Goal: Transaction & Acquisition: Purchase product/service

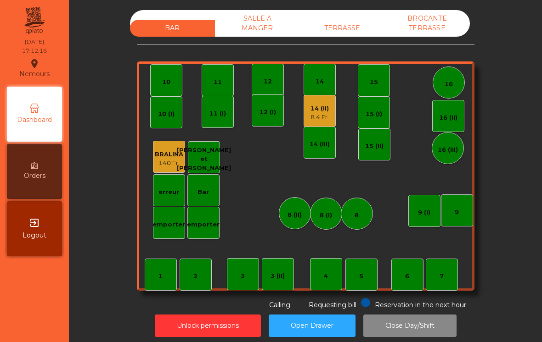
click at [354, 24] on div "TERRASSE" at bounding box center [342, 28] width 85 height 17
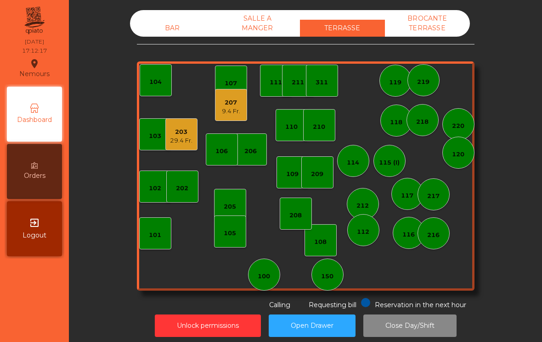
click at [298, 215] on div "208" at bounding box center [295, 215] width 12 height 9
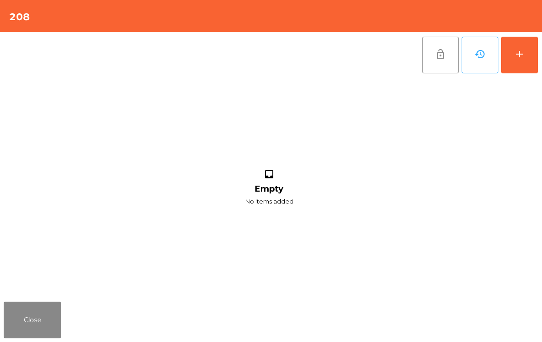
click at [528, 62] on button "add" at bounding box center [519, 55] width 37 height 37
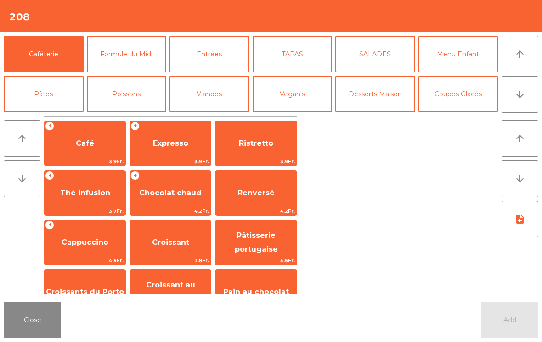
click at [521, 98] on icon "arrow_downward" at bounding box center [519, 94] width 11 height 11
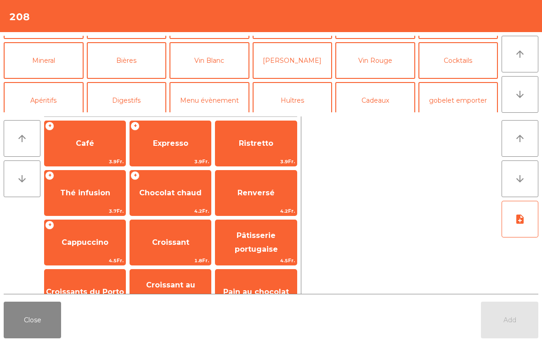
scroll to position [80, 0]
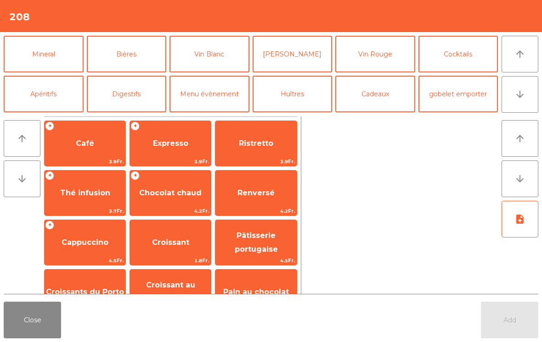
click at [52, 56] on button "Mineral" at bounding box center [44, 54] width 80 height 37
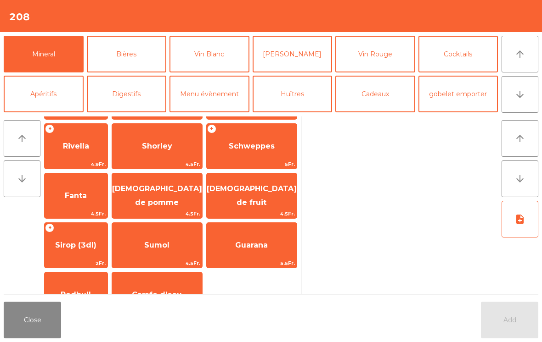
scroll to position [215, 0]
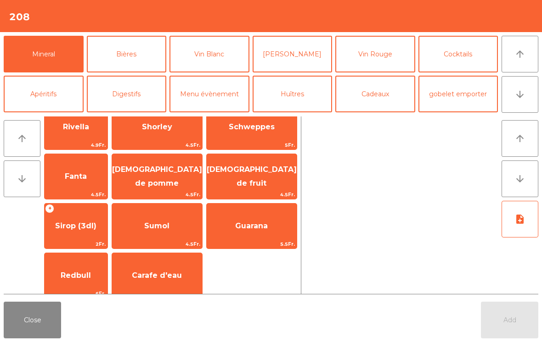
click at [98, 131] on span "Rivella" at bounding box center [76, 127] width 63 height 25
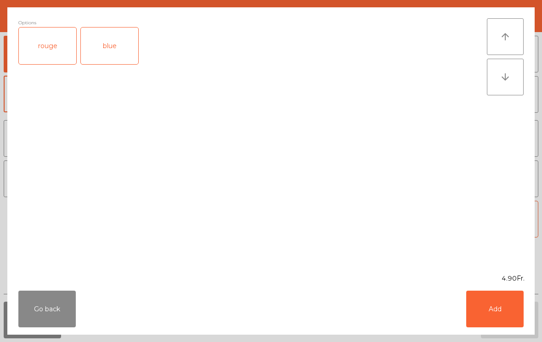
click at [58, 45] on div "rouge" at bounding box center [47, 46] width 57 height 37
click at [492, 307] on button "Add" at bounding box center [494, 309] width 57 height 37
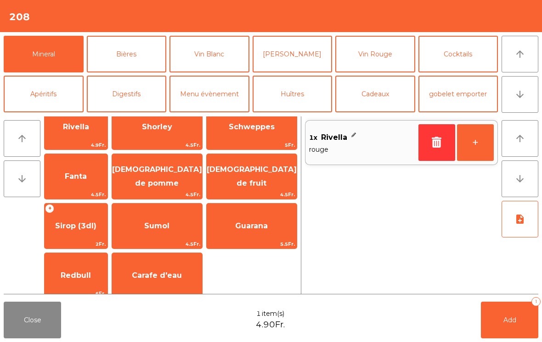
click at [129, 50] on button "Bières" at bounding box center [127, 54] width 80 height 37
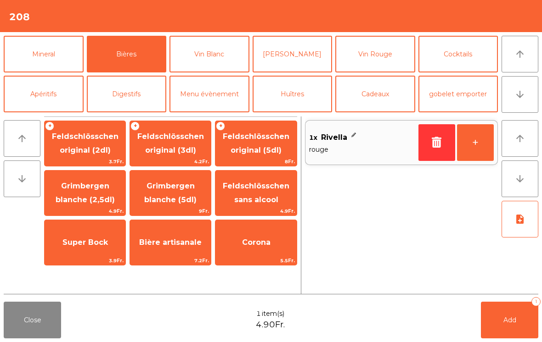
scroll to position [0, 0]
click at [263, 207] on span "4.9Fr." at bounding box center [255, 211] width 81 height 9
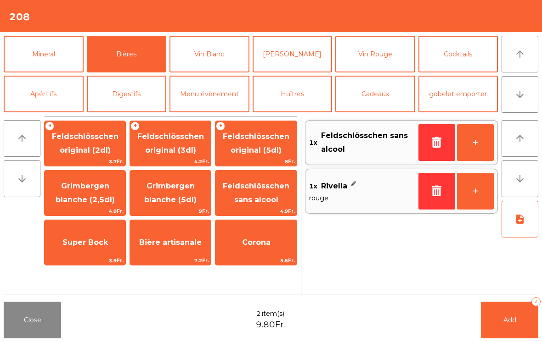
click at [44, 53] on button "Mineral" at bounding box center [44, 54] width 80 height 37
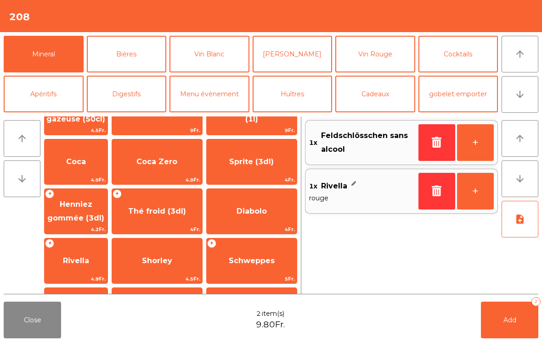
scroll to position [82, 0]
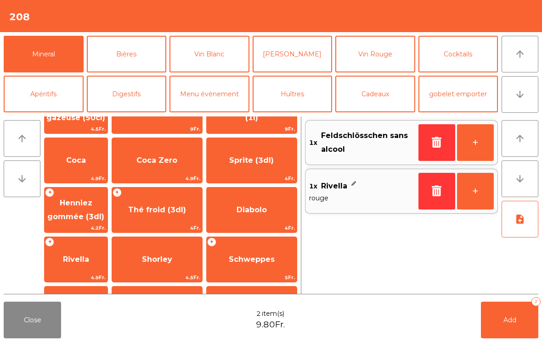
click at [183, 206] on span "Thé froid (3dl)" at bounding box center [157, 210] width 58 height 9
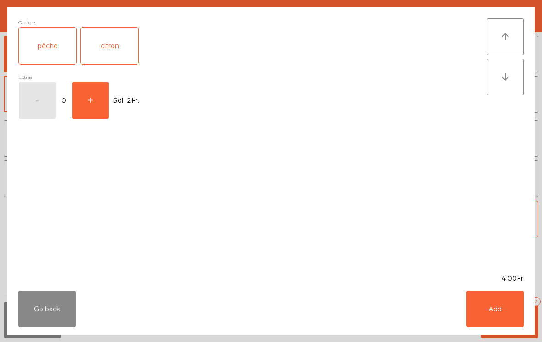
click at [499, 311] on button "Add" at bounding box center [494, 309] width 57 height 37
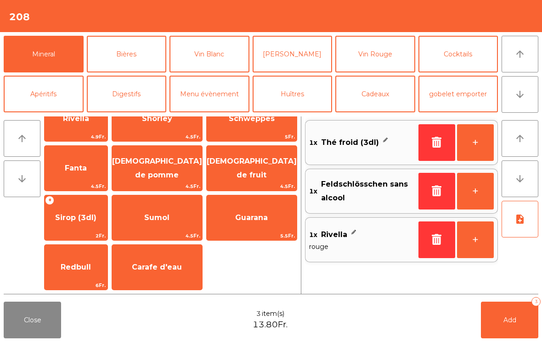
scroll to position [223, 0]
click at [84, 223] on span "Sirop (3dl)" at bounding box center [76, 218] width 63 height 25
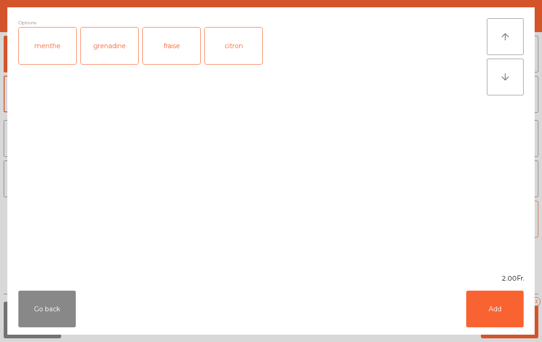
click at [520, 311] on button "Add" at bounding box center [494, 309] width 57 height 37
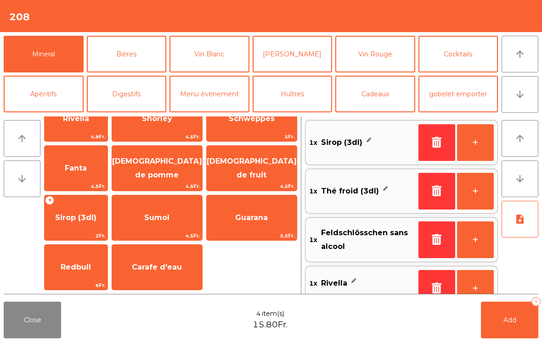
click at [514, 318] on span "Add" at bounding box center [509, 320] width 13 height 8
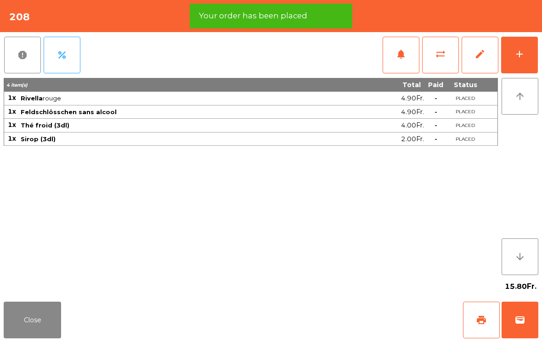
click at [480, 313] on button "print" at bounding box center [481, 320] width 37 height 37
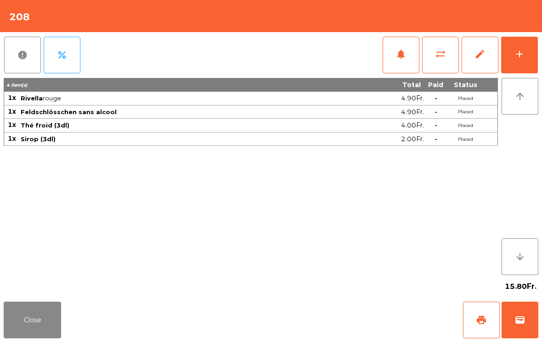
click at [35, 329] on button "Close" at bounding box center [32, 320] width 57 height 37
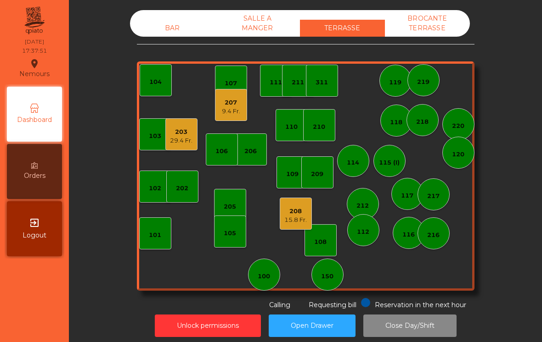
click at [343, 277] on div "150" at bounding box center [327, 275] width 32 height 32
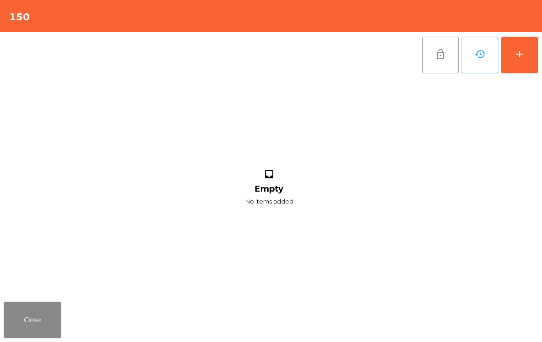
click at [514, 67] on button "add" at bounding box center [519, 55] width 37 height 37
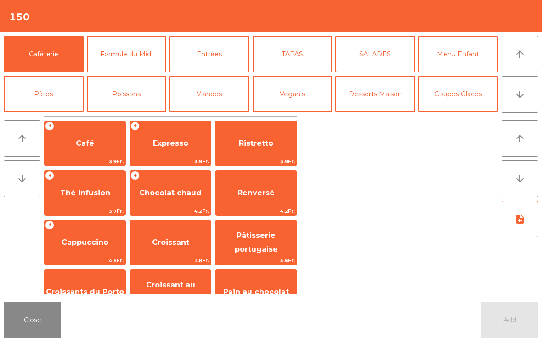
click at [529, 99] on button "arrow_downward" at bounding box center [519, 94] width 37 height 37
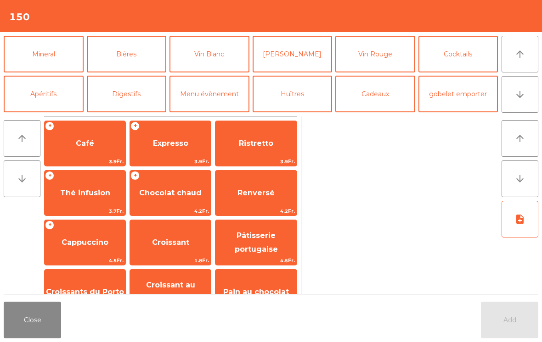
click at [233, 67] on button "Vin Blanc" at bounding box center [209, 54] width 80 height 37
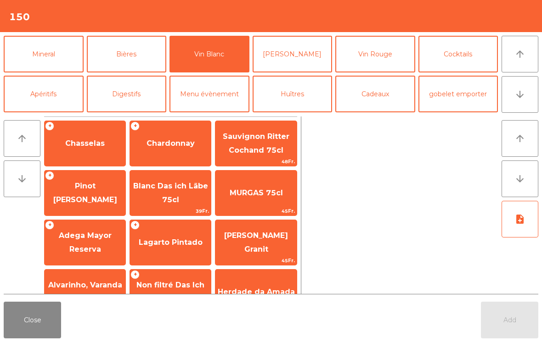
scroll to position [0, 0]
click at [191, 250] on span "Lagarto Pintado" at bounding box center [170, 242] width 81 height 25
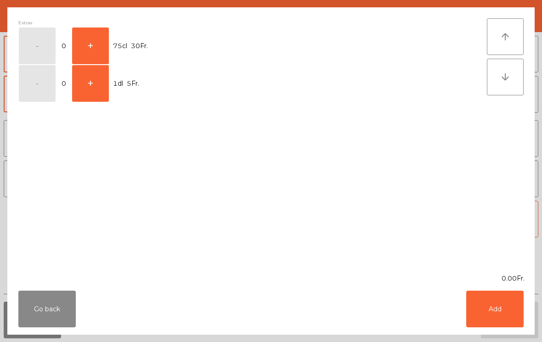
click at [84, 45] on button "+" at bounding box center [90, 46] width 37 height 37
click at [39, 46] on button "-" at bounding box center [37, 46] width 37 height 37
click at [93, 82] on button "+" at bounding box center [90, 83] width 37 height 37
click at [495, 311] on button "Add" at bounding box center [494, 309] width 57 height 37
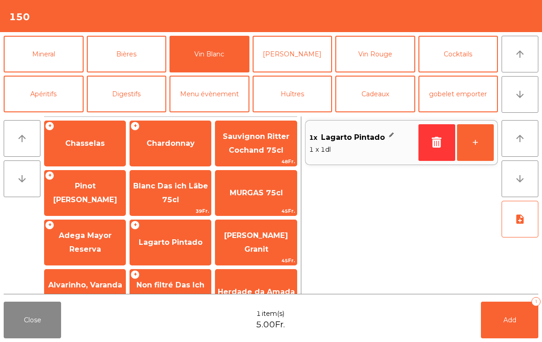
click at [485, 146] on button "+" at bounding box center [475, 142] width 37 height 37
click at [509, 326] on button "Add 2" at bounding box center [509, 320] width 57 height 37
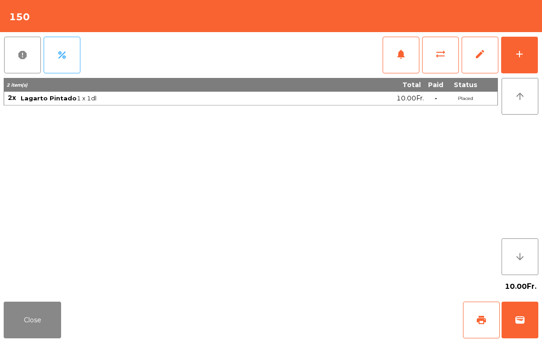
click at [535, 325] on button "wallet" at bounding box center [519, 320] width 37 height 37
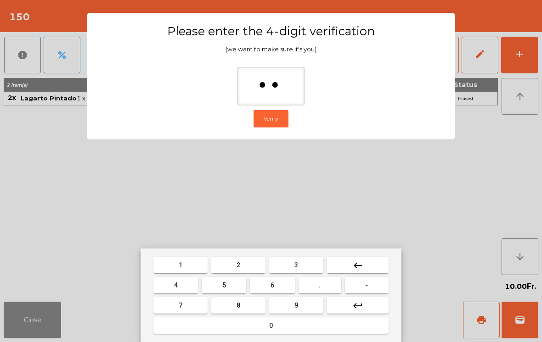
type input "***"
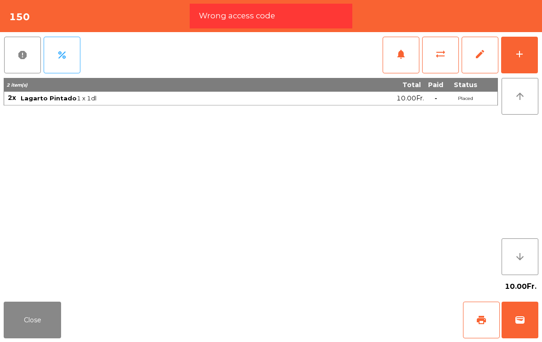
click at [519, 316] on span "wallet" at bounding box center [519, 320] width 11 height 11
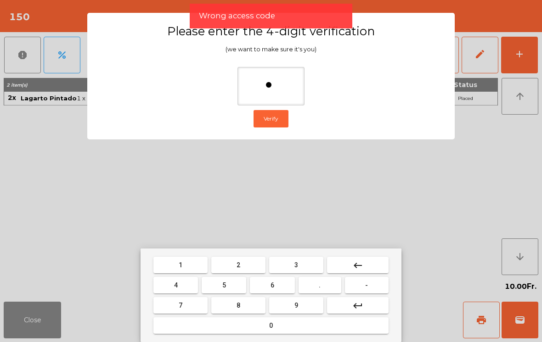
type input "**"
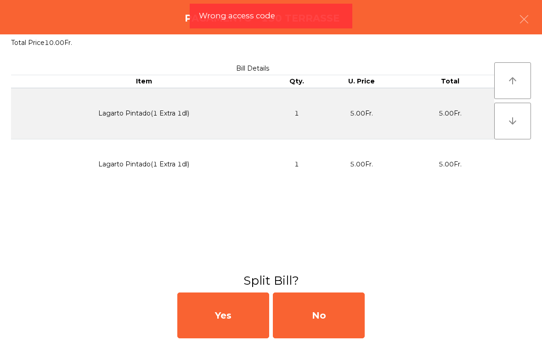
click at [336, 314] on div "No" at bounding box center [319, 316] width 92 height 46
click at [340, 314] on div "MB" at bounding box center [319, 316] width 92 height 46
click at [330, 328] on div "No" at bounding box center [319, 316] width 92 height 46
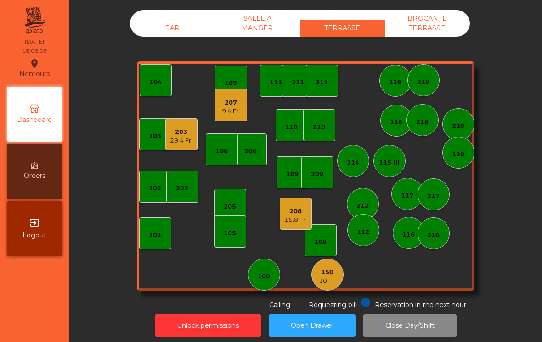
click at [287, 241] on div "103 102 101 202 206 104 205 108 105 107 100 150 10 Fr. 110 207 9.4 Fr. 203 29.4…" at bounding box center [305, 177] width 337 height 230
click at [295, 218] on div "15.8 Fr." at bounding box center [295, 220] width 22 height 9
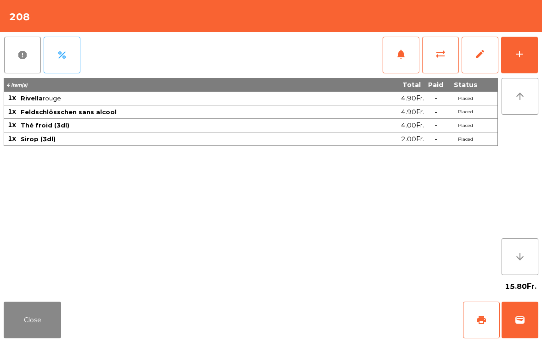
click at [523, 321] on span "wallet" at bounding box center [519, 320] width 11 height 11
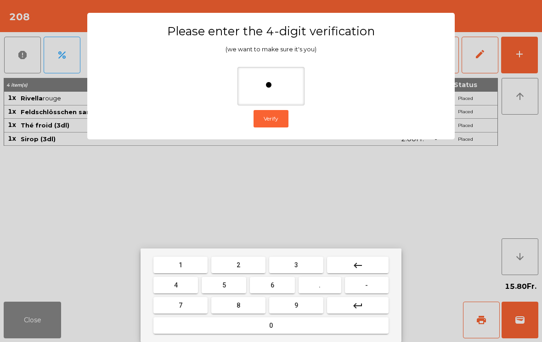
type input "**"
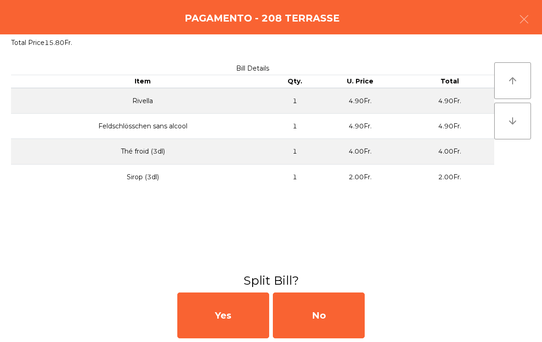
click at [340, 308] on div "No" at bounding box center [319, 316] width 92 height 46
click at [329, 313] on div "MB" at bounding box center [319, 316] width 92 height 46
click at [324, 312] on div "No" at bounding box center [319, 316] width 92 height 46
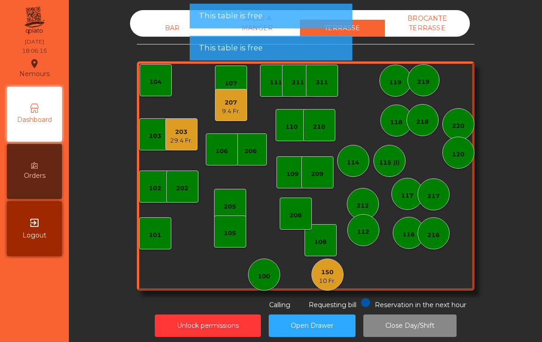
click at [326, 318] on button "Open Drawer" at bounding box center [312, 326] width 87 height 22
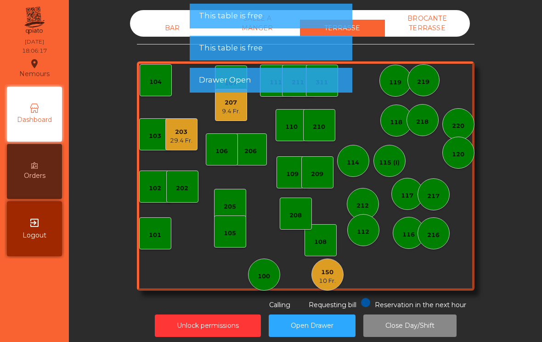
click at [240, 114] on div "9.4 Fr." at bounding box center [231, 111] width 18 height 9
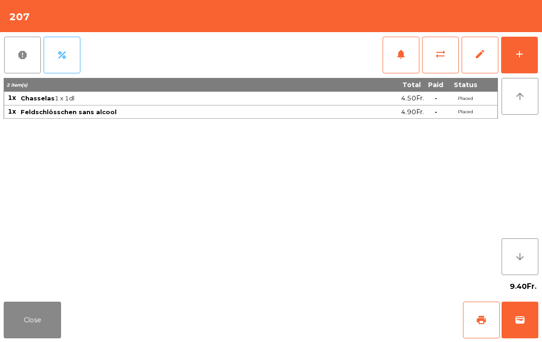
click at [526, 325] on button "wallet" at bounding box center [519, 320] width 37 height 37
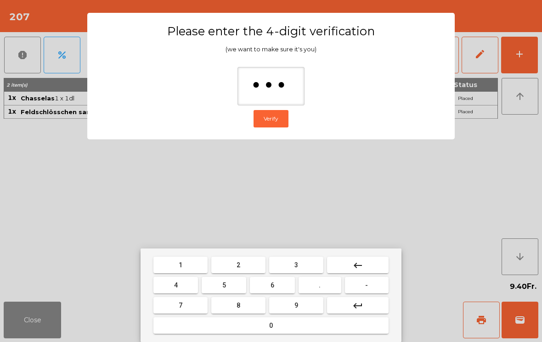
type input "****"
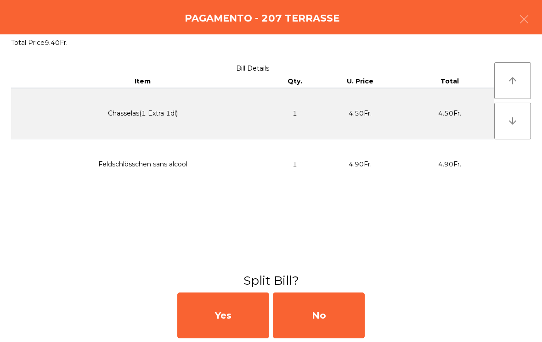
click at [344, 318] on div "No" at bounding box center [319, 316] width 92 height 46
click at [343, 317] on div "MB" at bounding box center [319, 316] width 92 height 46
click at [322, 324] on div "No" at bounding box center [319, 316] width 92 height 46
click at [322, 323] on div "No" at bounding box center [319, 316] width 92 height 46
click at [320, 322] on div "No" at bounding box center [319, 316] width 92 height 46
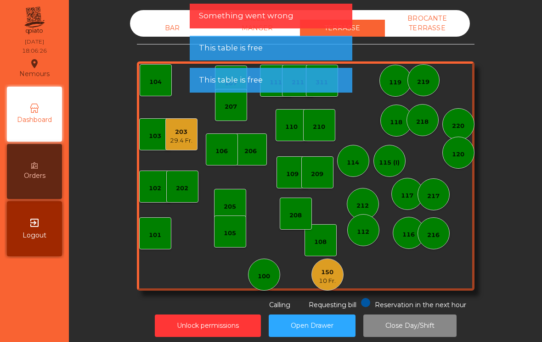
click at [178, 133] on div "203" at bounding box center [181, 132] width 22 height 9
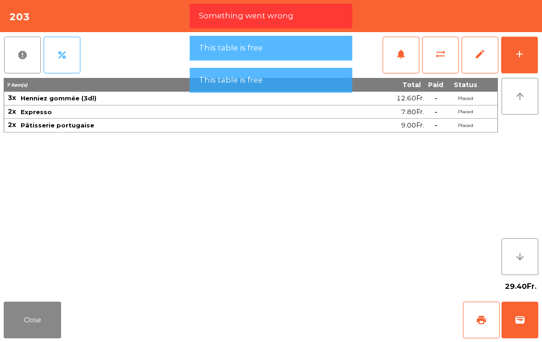
click at [509, 330] on button "wallet" at bounding box center [519, 320] width 37 height 37
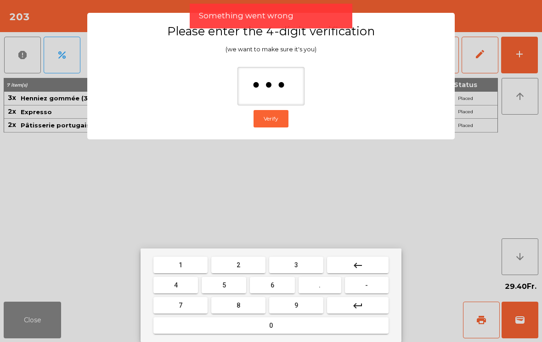
type input "****"
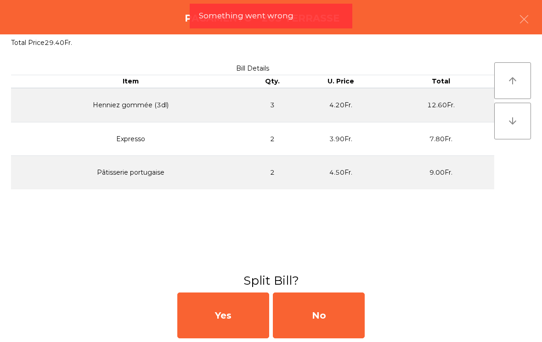
click at [336, 328] on div "No" at bounding box center [319, 316] width 92 height 46
click at [316, 327] on div "MB" at bounding box center [319, 316] width 92 height 46
click at [324, 320] on div "No" at bounding box center [319, 316] width 92 height 46
click at [329, 313] on div "No" at bounding box center [319, 316] width 92 height 46
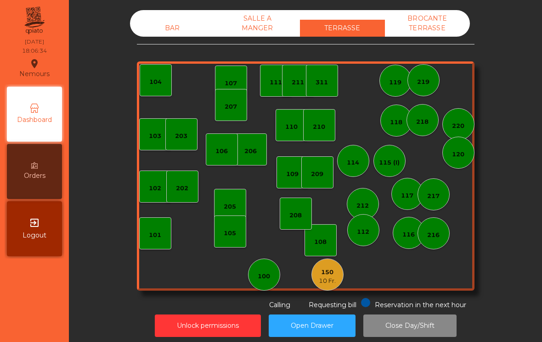
click at [225, 229] on div "105" at bounding box center [230, 233] width 12 height 9
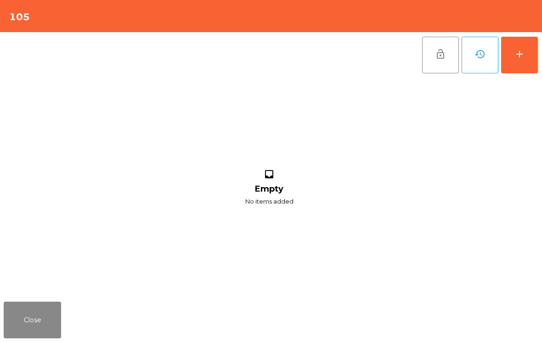
click at [523, 61] on button "add" at bounding box center [519, 55] width 37 height 37
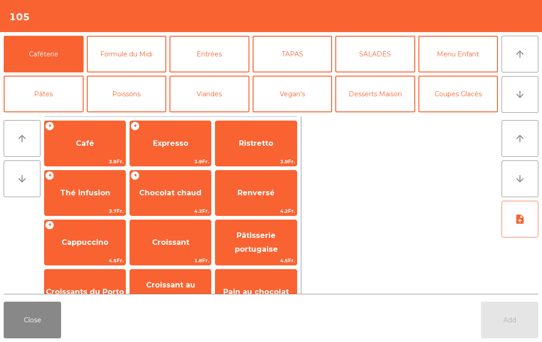
click at [519, 97] on icon "arrow_downward" at bounding box center [519, 94] width 11 height 11
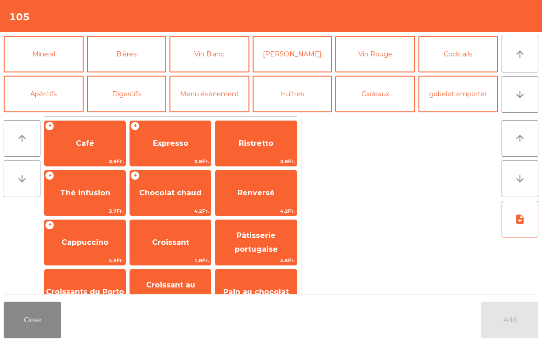
click at [45, 76] on button "Apéritifs" at bounding box center [44, 94] width 80 height 37
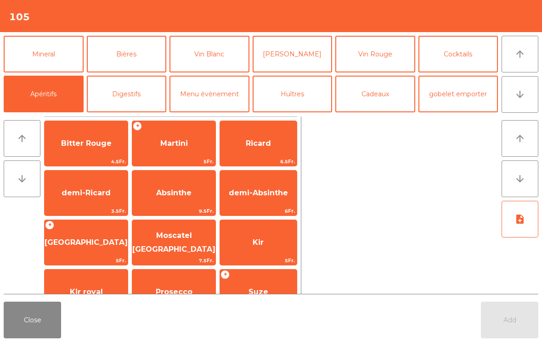
click at [92, 156] on span "Bitter Rouge" at bounding box center [86, 143] width 83 height 25
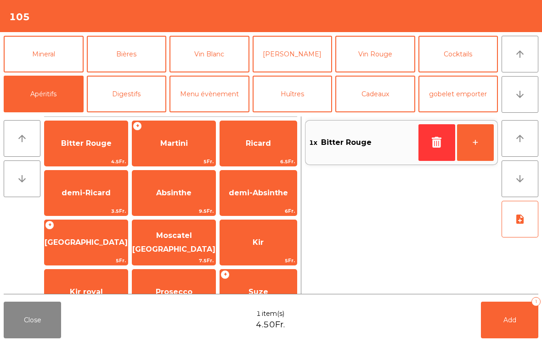
click at [78, 152] on span "Bitter Rouge" at bounding box center [86, 143] width 83 height 25
click at [515, 326] on button "Add 2" at bounding box center [509, 320] width 57 height 37
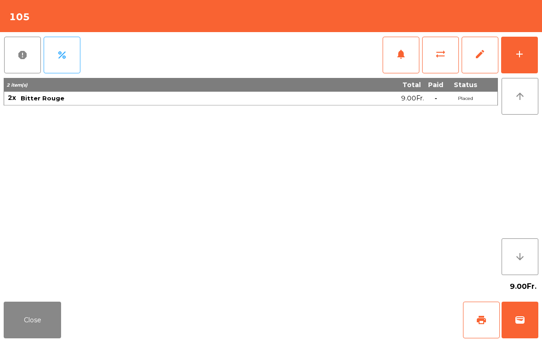
click at [15, 320] on button "Close" at bounding box center [32, 320] width 57 height 37
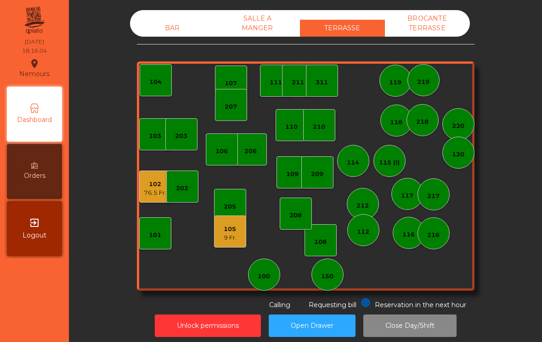
click at [158, 25] on div "BAR" at bounding box center [172, 28] width 85 height 17
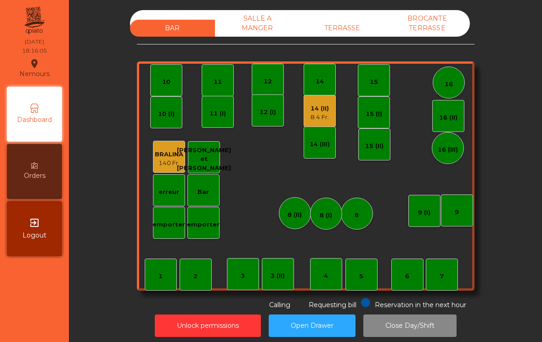
click at [319, 117] on div "8.4 Fr." at bounding box center [319, 117] width 18 height 9
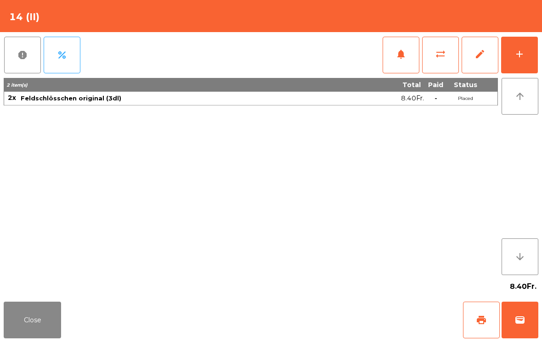
click at [481, 323] on span "print" at bounding box center [481, 320] width 11 height 11
click at [527, 327] on button "wallet" at bounding box center [519, 320] width 37 height 37
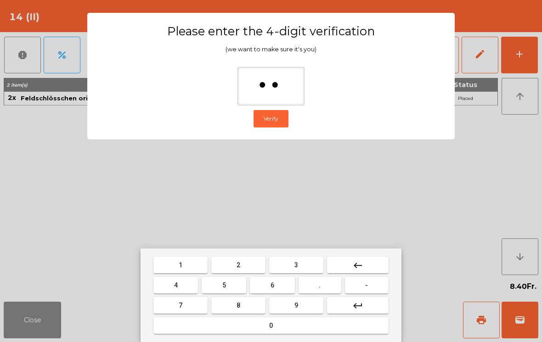
type input "***"
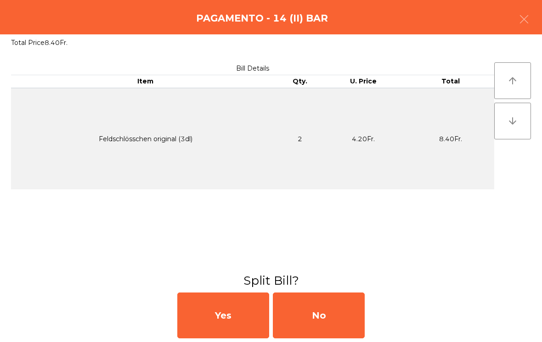
click at [332, 315] on div "No" at bounding box center [319, 316] width 92 height 46
click at [319, 307] on div "MB" at bounding box center [319, 316] width 92 height 46
click at [328, 307] on div "No" at bounding box center [319, 316] width 92 height 46
click at [333, 304] on div "No" at bounding box center [319, 316] width 92 height 46
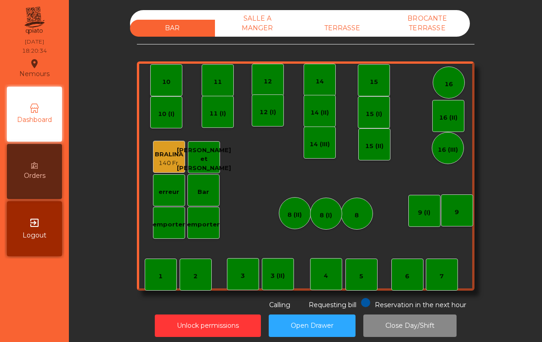
click at [339, 11] on div "BAR SALLE A MANGER TERRASSE BROCANTE TERRASSE" at bounding box center [300, 23] width 340 height 27
click at [360, 29] on div "TERRASSE" at bounding box center [342, 28] width 85 height 17
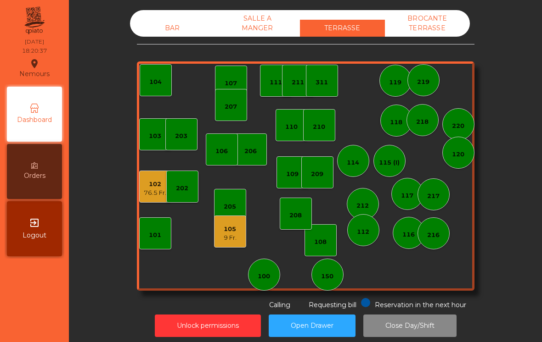
click at [230, 244] on div "105 9 Fr." at bounding box center [230, 232] width 32 height 32
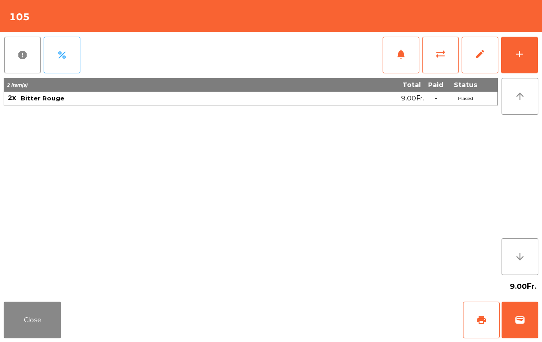
click at [23, 306] on button "Close" at bounding box center [32, 320] width 57 height 37
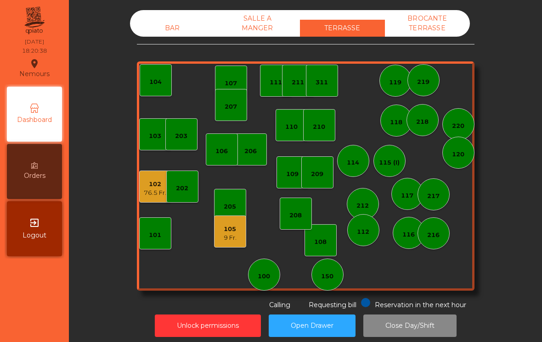
click at [154, 191] on div "76.5 Fr." at bounding box center [155, 193] width 22 height 9
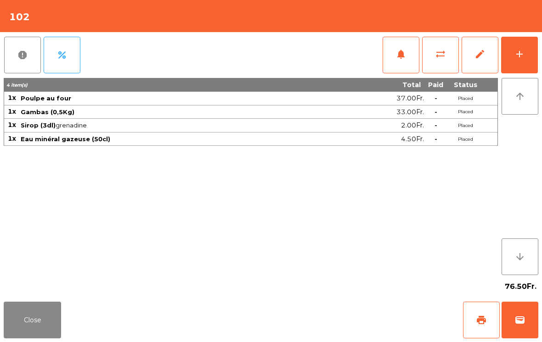
click at [29, 328] on button "Close" at bounding box center [32, 320] width 57 height 37
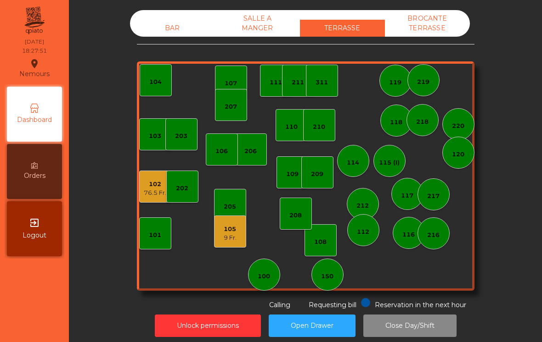
click at [233, 247] on div "105 9 Fr." at bounding box center [230, 232] width 32 height 32
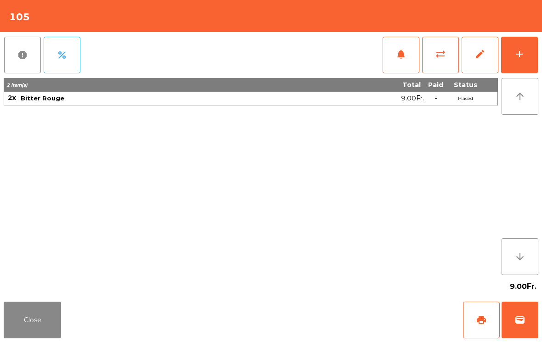
click at [528, 320] on button "wallet" at bounding box center [519, 320] width 37 height 37
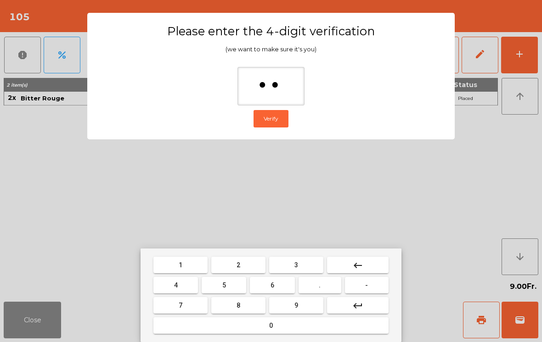
type input "***"
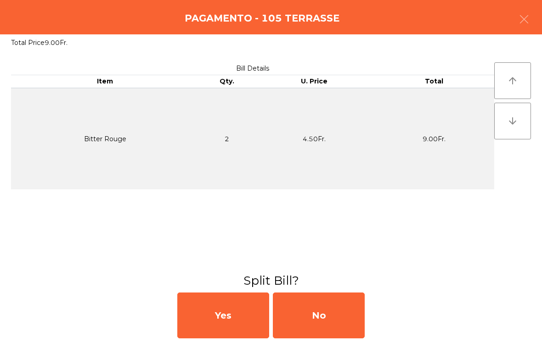
click at [336, 317] on div "No" at bounding box center [319, 316] width 92 height 46
click at [341, 313] on div "MB" at bounding box center [319, 316] width 92 height 46
click at [336, 312] on div "No" at bounding box center [319, 316] width 92 height 46
click at [336, 311] on div "No" at bounding box center [319, 316] width 92 height 46
click at [333, 323] on div "No" at bounding box center [319, 316] width 92 height 46
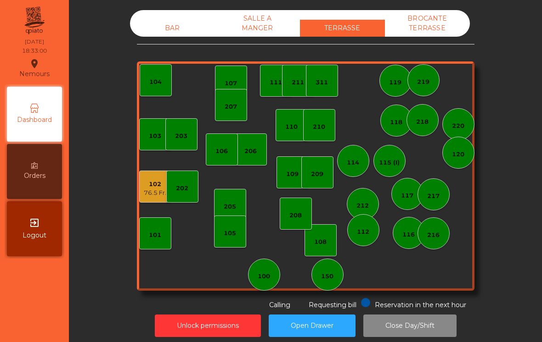
click at [170, 28] on div "BAR" at bounding box center [172, 28] width 85 height 17
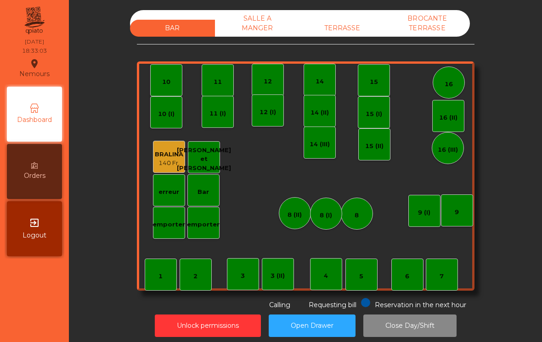
click at [366, 277] on div "5" at bounding box center [361, 275] width 32 height 32
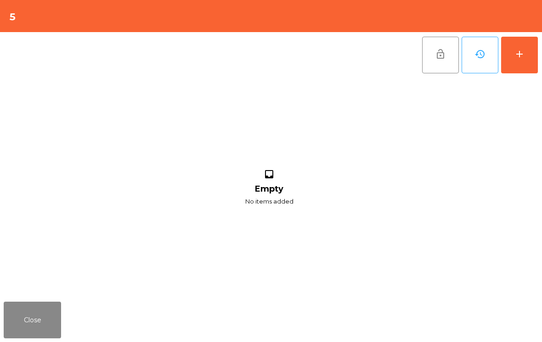
click at [510, 48] on button "add" at bounding box center [519, 55] width 37 height 37
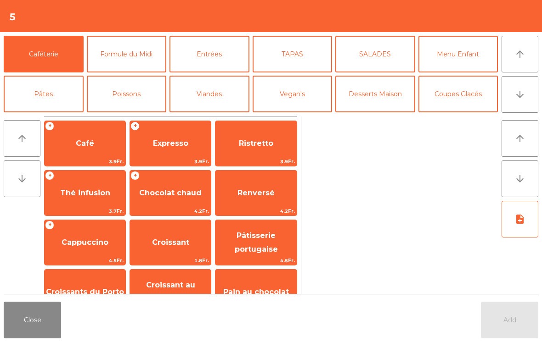
click at [519, 104] on button "arrow_downward" at bounding box center [519, 94] width 37 height 37
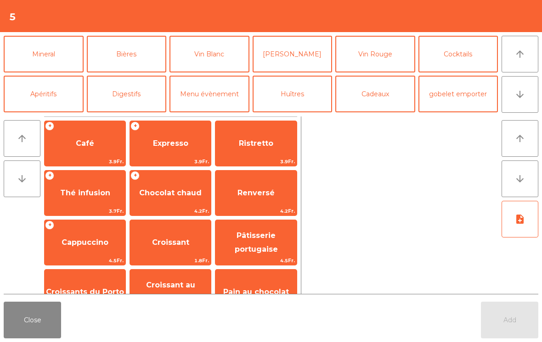
click at [34, 92] on button "Apéritifs" at bounding box center [44, 94] width 80 height 37
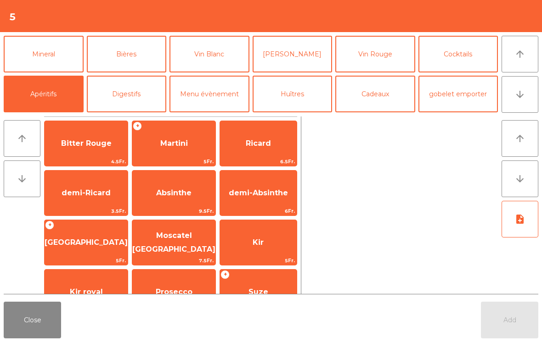
click at [164, 152] on span "Martini" at bounding box center [173, 143] width 83 height 25
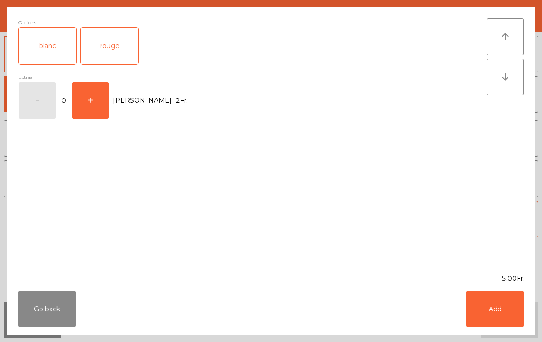
click at [41, 52] on div "blanc" at bounding box center [47, 46] width 57 height 37
click at [505, 304] on button "Add" at bounding box center [494, 309] width 57 height 37
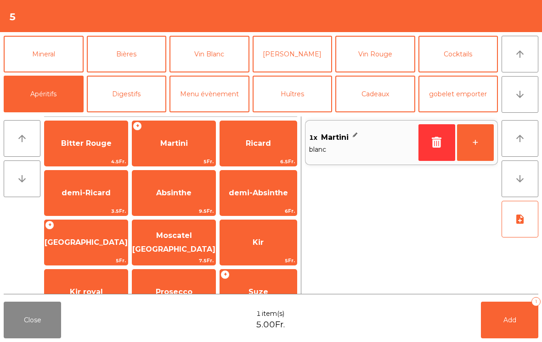
click at [527, 101] on button "arrow_downward" at bounding box center [519, 94] width 37 height 37
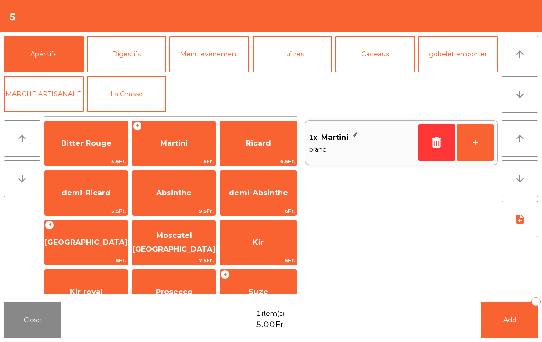
click at [524, 59] on icon "arrow_upward" at bounding box center [519, 54] width 11 height 11
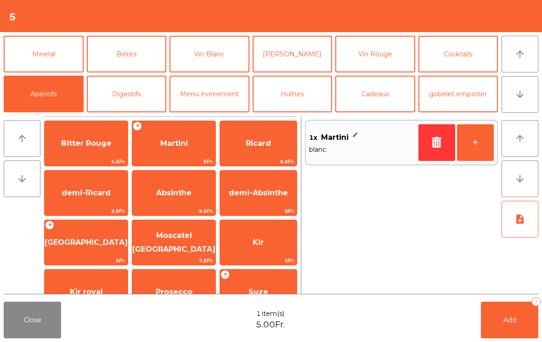
click at [202, 62] on button "Vin Blanc" at bounding box center [209, 54] width 80 height 37
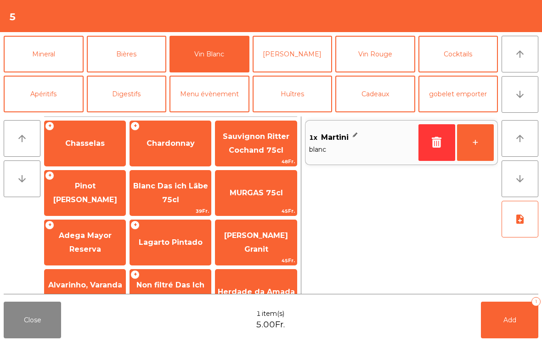
click at [68, 204] on span "Pinot [PERSON_NAME]" at bounding box center [85, 193] width 81 height 39
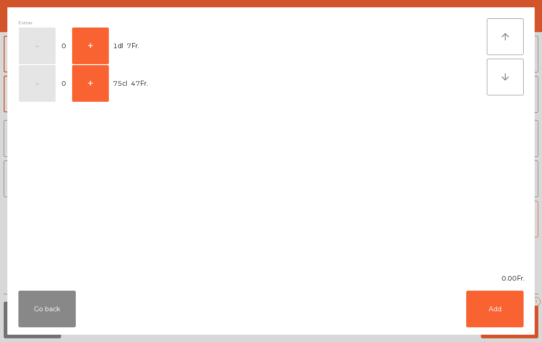
click at [93, 50] on button "+" at bounding box center [90, 46] width 37 height 37
click at [497, 309] on button "Add" at bounding box center [494, 309] width 57 height 37
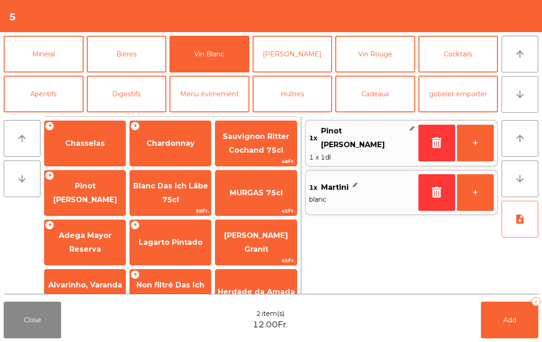
click at [508, 324] on span "Add" at bounding box center [509, 320] width 13 height 8
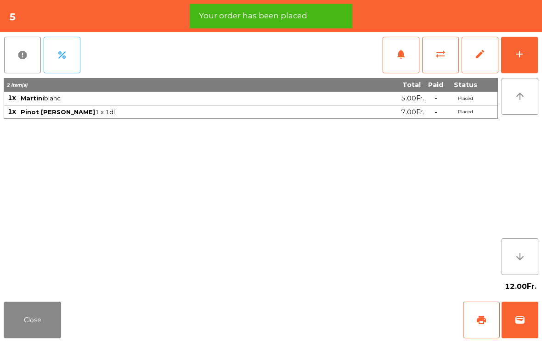
click at [27, 324] on button "Close" at bounding box center [32, 320] width 57 height 37
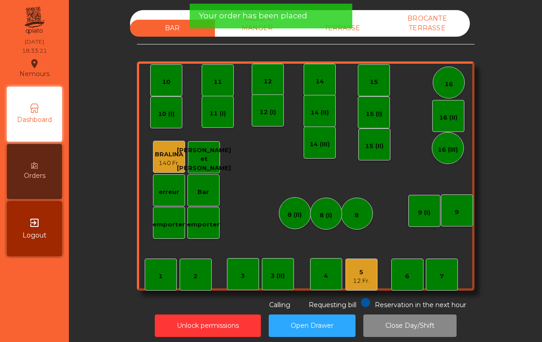
click at [371, 26] on div "TERRASSE" at bounding box center [342, 28] width 85 height 17
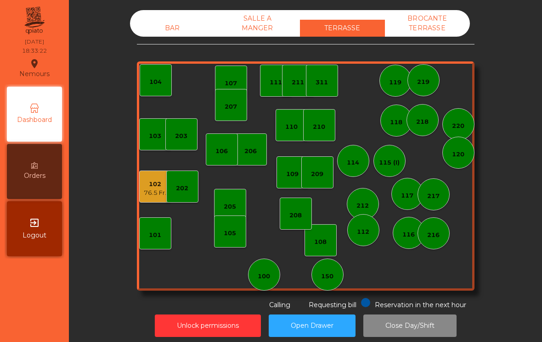
click at [337, 287] on div "150" at bounding box center [327, 275] width 32 height 32
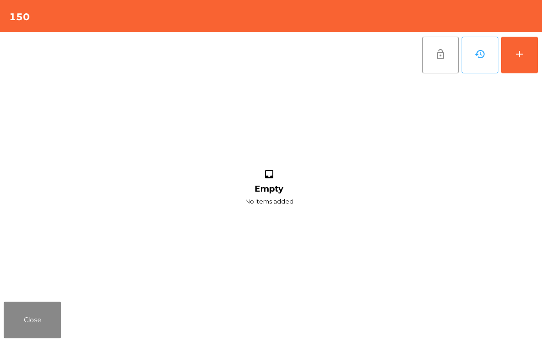
click at [519, 59] on div "add" at bounding box center [519, 54] width 11 height 11
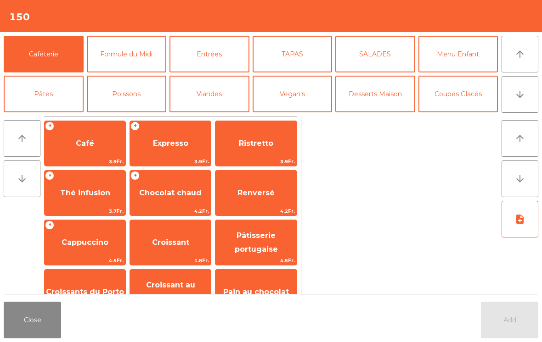
click at [533, 101] on button "arrow_downward" at bounding box center [519, 94] width 37 height 37
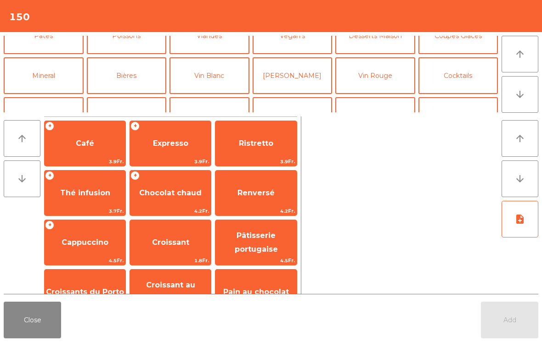
click at [200, 62] on button "Vin Blanc" at bounding box center [209, 75] width 80 height 37
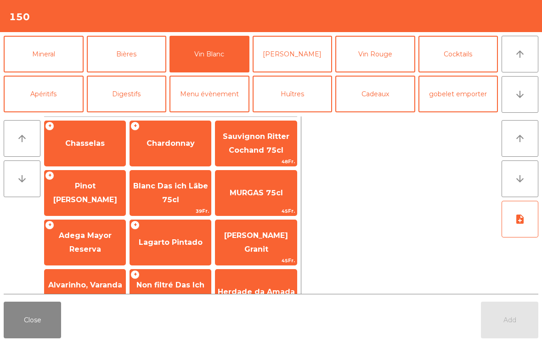
click at [75, 149] on span "Chasselas" at bounding box center [85, 143] width 81 height 25
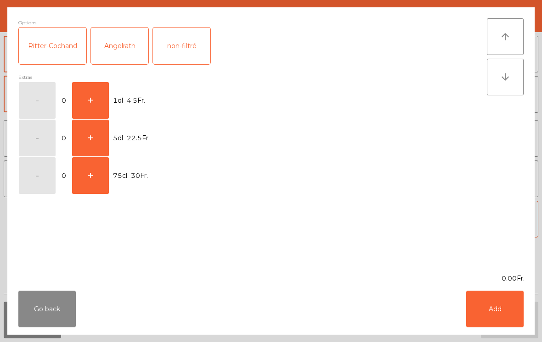
click at [85, 101] on button "+" at bounding box center [90, 100] width 37 height 37
click at [493, 310] on button "Add" at bounding box center [494, 309] width 57 height 37
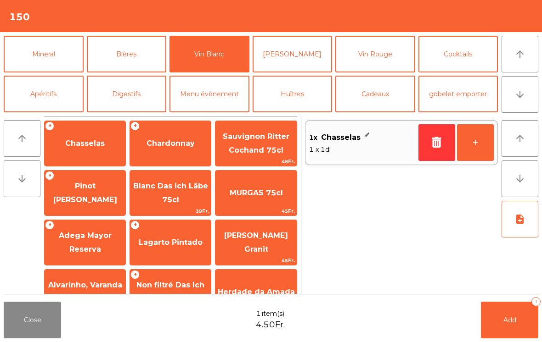
click at [39, 104] on button "Apéritifs" at bounding box center [44, 94] width 80 height 37
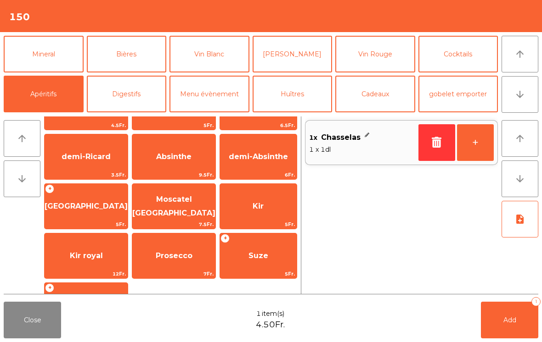
scroll to position [74, 0]
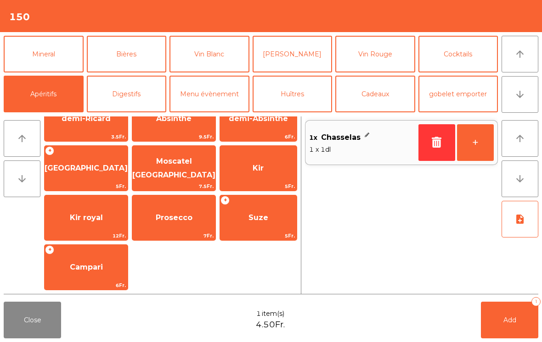
click at [82, 271] on span "Campari" at bounding box center [86, 267] width 33 height 9
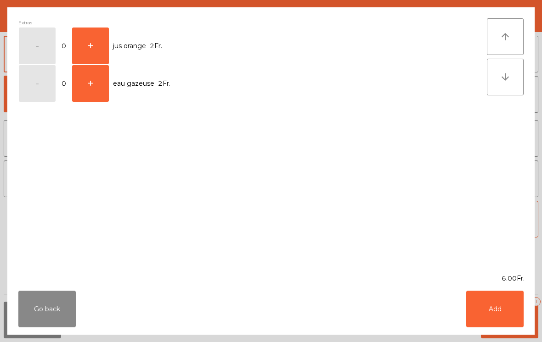
click at [84, 49] on button "+" at bounding box center [90, 46] width 37 height 37
click at [495, 311] on button "Add" at bounding box center [494, 309] width 57 height 37
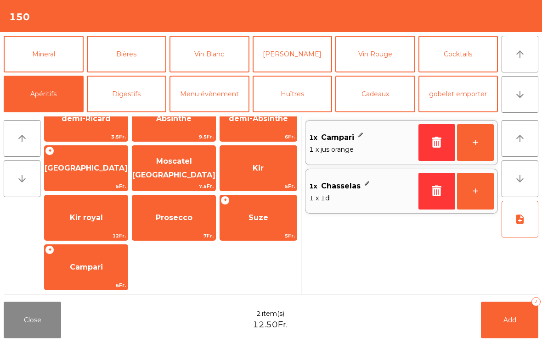
click at [495, 311] on button "Add 2" at bounding box center [509, 320] width 57 height 37
